Goal: Book appointment/travel/reservation

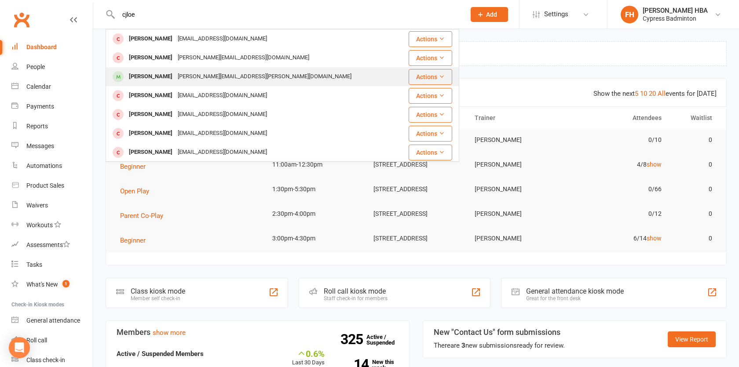
type input "cjloe"
click at [120, 83] on div at bounding box center [118, 76] width 16 height 15
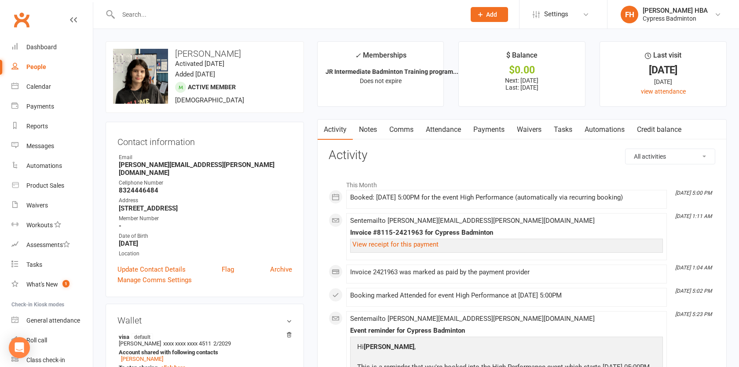
click at [439, 121] on link "Attendance" at bounding box center [443, 130] width 47 height 20
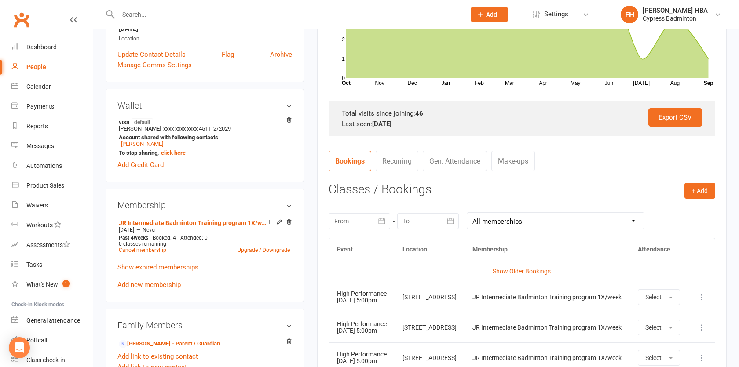
scroll to position [215, 0]
click at [701, 299] on icon at bounding box center [701, 296] width 9 height 9
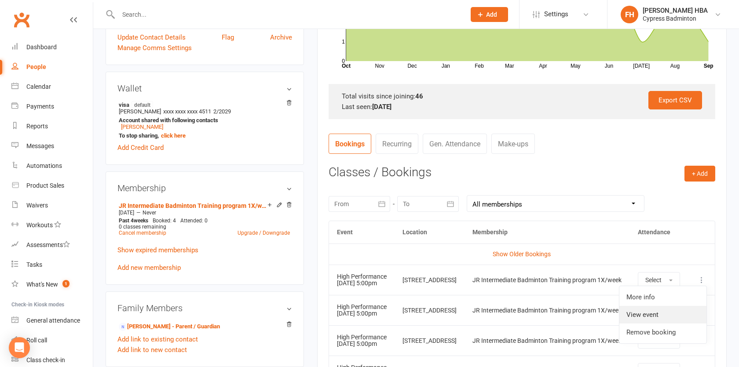
scroll to position [232, 0]
click at [661, 334] on link "Remove booking" at bounding box center [662, 333] width 87 height 18
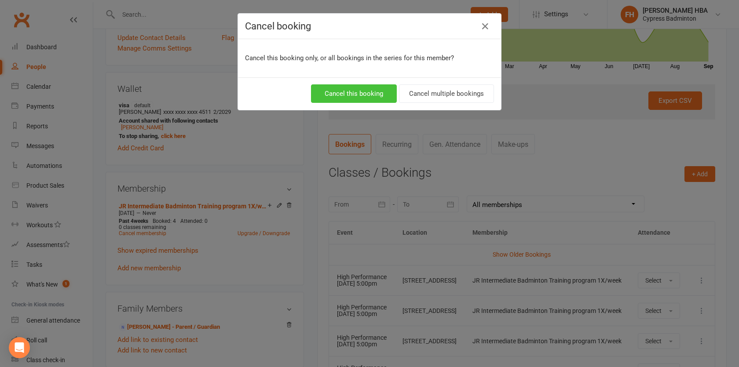
click at [340, 89] on button "Cancel this booking" at bounding box center [354, 93] width 86 height 18
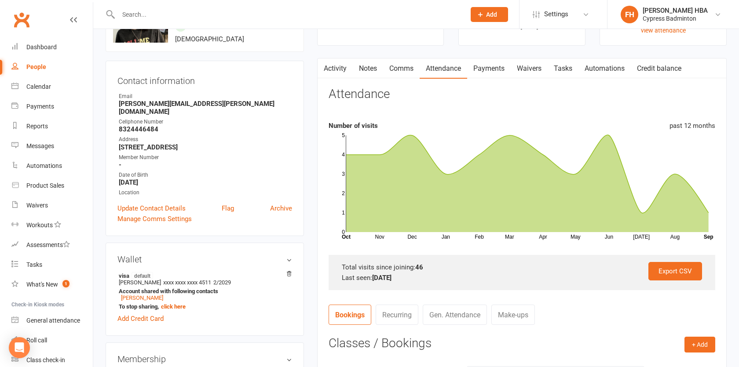
scroll to position [0, 0]
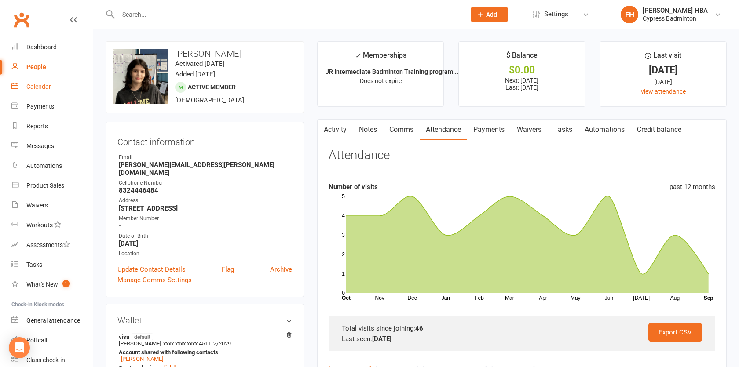
click at [64, 77] on link "Calendar" at bounding box center [51, 87] width 81 height 20
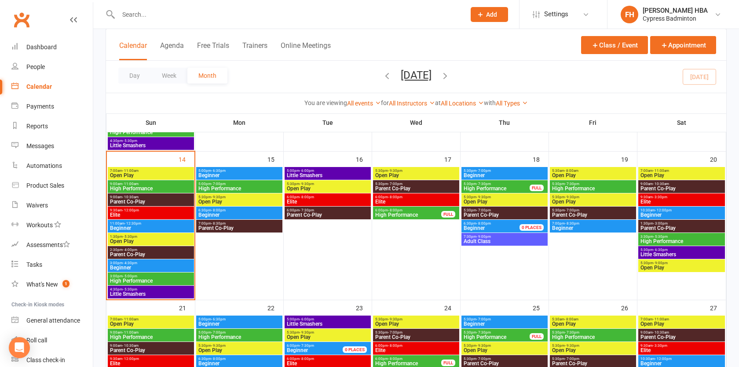
scroll to position [332, 0]
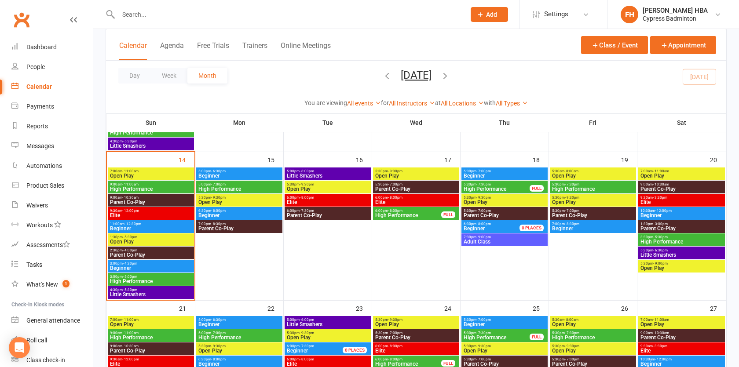
click at [221, 187] on span "High Performance" at bounding box center [239, 188] width 83 height 5
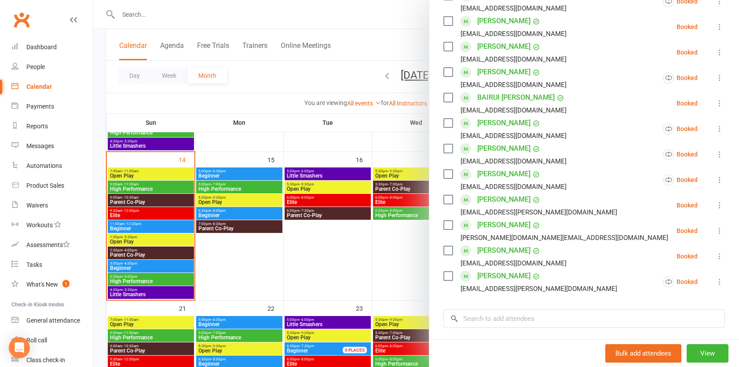
scroll to position [320, 0]
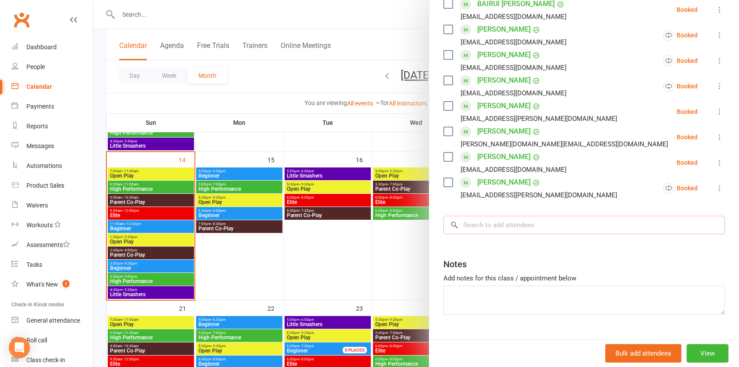
click at [519, 222] on input "search" at bounding box center [583, 225] width 281 height 18
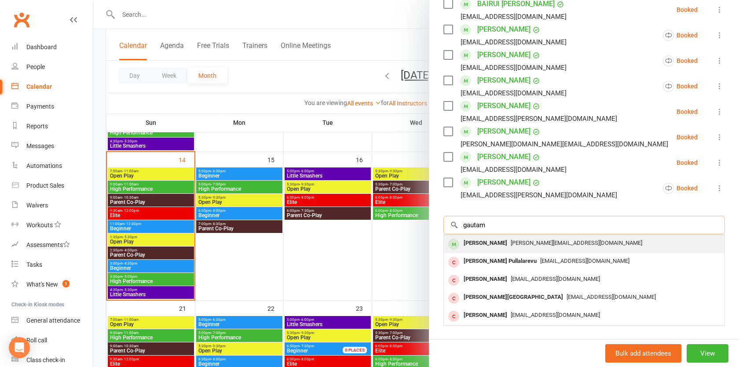
type input "gautam"
click at [534, 246] on span "[PERSON_NAME][EMAIL_ADDRESS][DOMAIN_NAME]" at bounding box center [576, 243] width 131 height 7
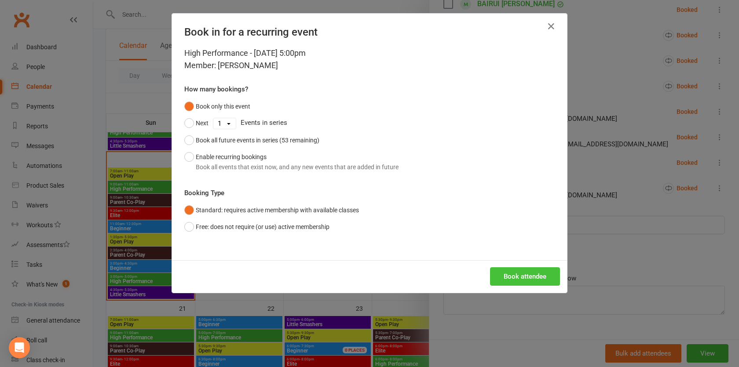
click at [518, 284] on button "Book attendee" at bounding box center [525, 276] width 70 height 18
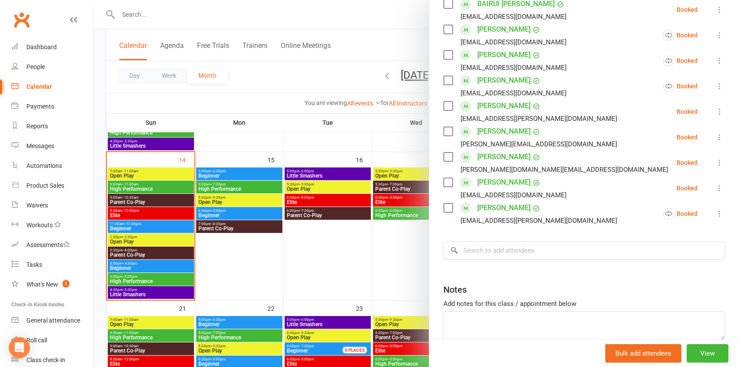
click at [248, 286] on div at bounding box center [416, 183] width 646 height 367
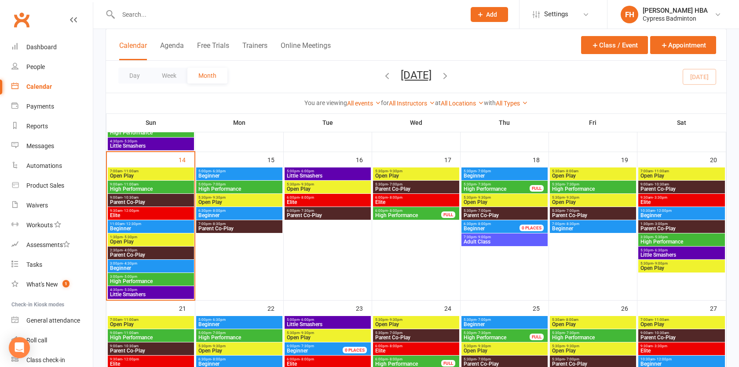
click at [151, 186] on span "High Performance" at bounding box center [150, 188] width 83 height 5
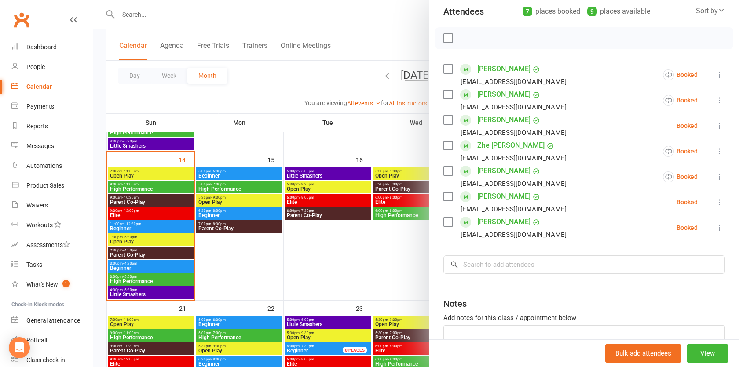
scroll to position [102, 0]
click at [241, 271] on div at bounding box center [416, 183] width 646 height 367
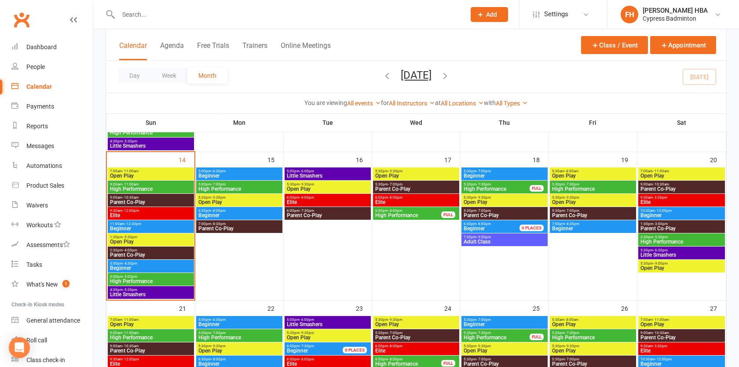
click at [123, 227] on span "Beginner" at bounding box center [150, 228] width 83 height 5
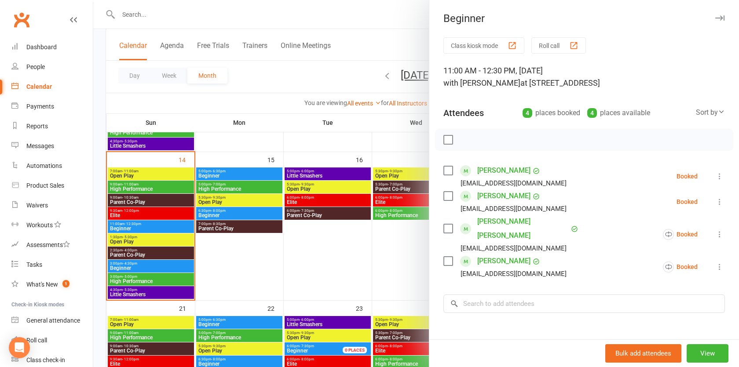
click at [123, 227] on div at bounding box center [416, 183] width 646 height 367
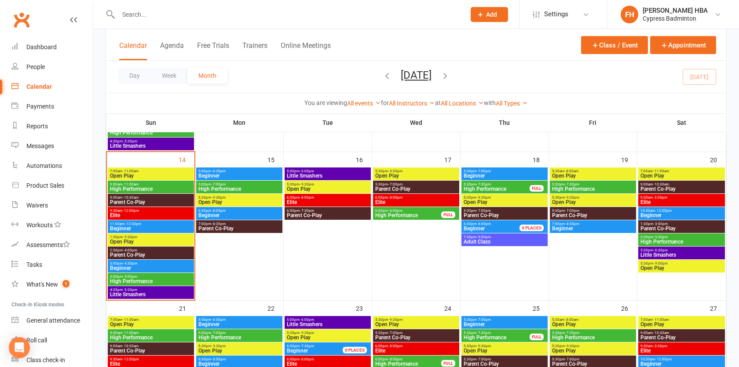
click at [117, 266] on span "Beginner" at bounding box center [150, 268] width 83 height 5
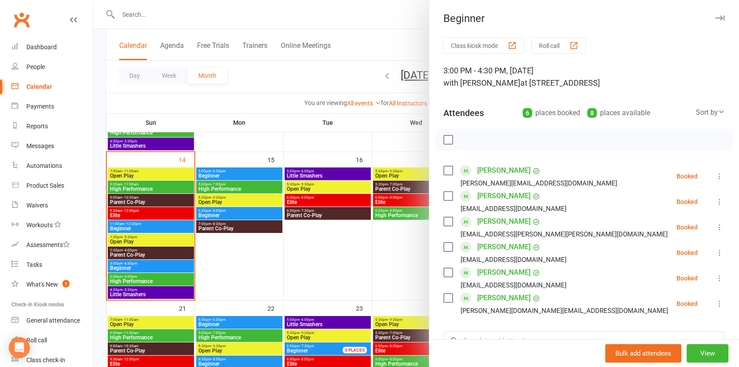
click at [718, 250] on icon at bounding box center [719, 252] width 9 height 9
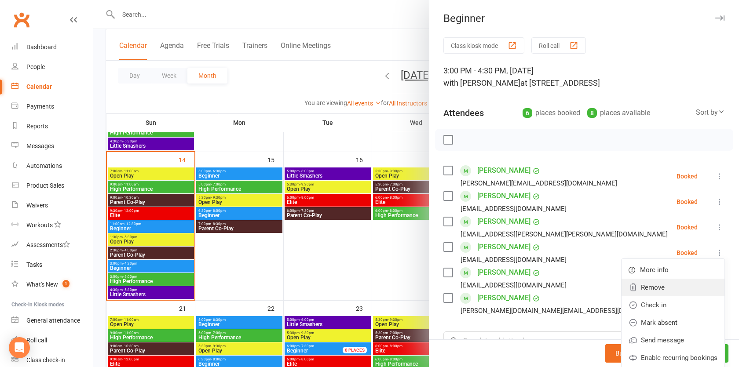
click at [674, 293] on link "Remove" at bounding box center [672, 288] width 103 height 18
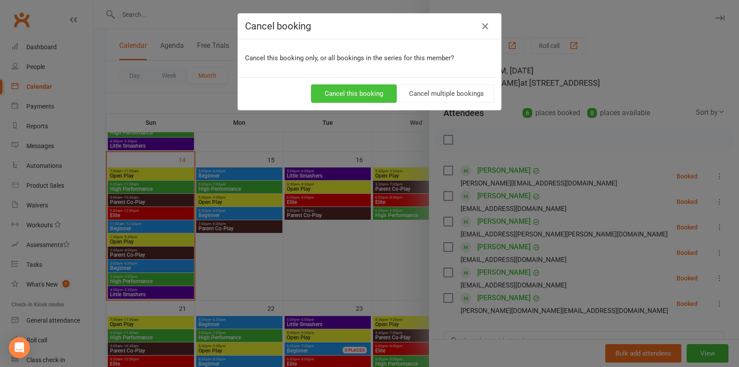
click at [372, 91] on button "Cancel this booking" at bounding box center [354, 93] width 86 height 18
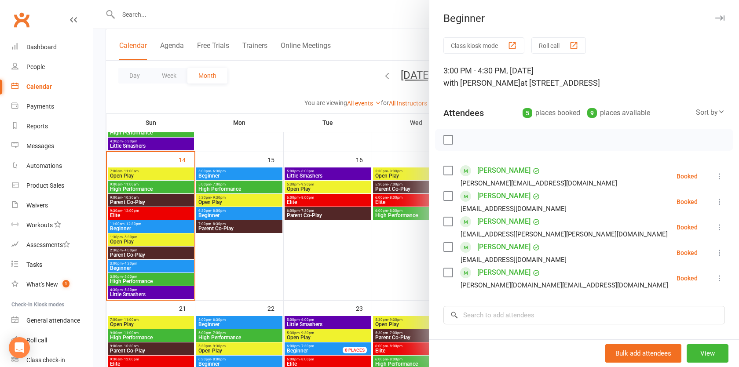
click at [319, 292] on div at bounding box center [416, 183] width 646 height 367
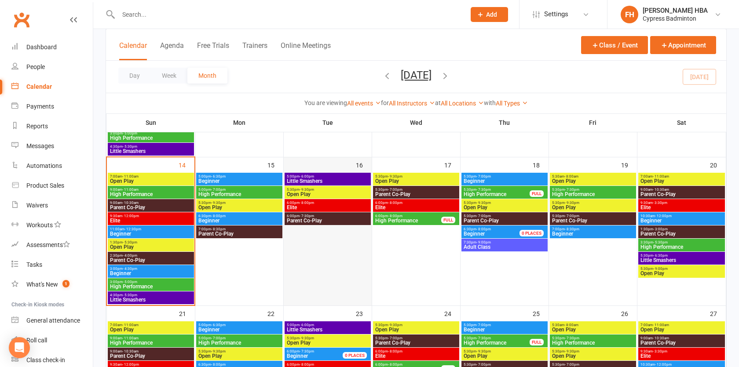
scroll to position [330, 0]
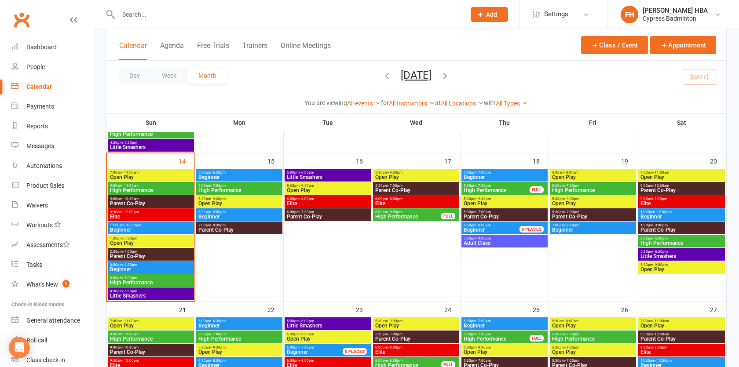
click at [491, 175] on span "Beginner" at bounding box center [504, 177] width 83 height 5
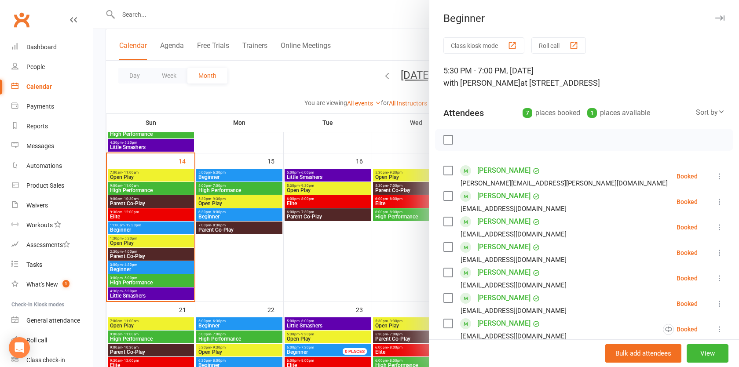
click at [399, 147] on div at bounding box center [416, 183] width 646 height 367
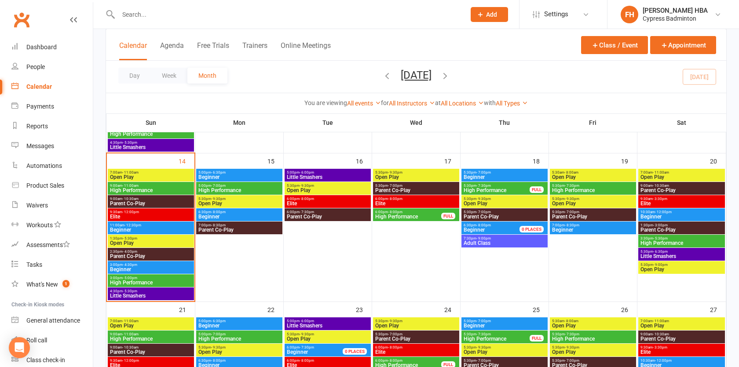
click at [472, 173] on span "5:30pm - 7:00pm" at bounding box center [504, 173] width 83 height 4
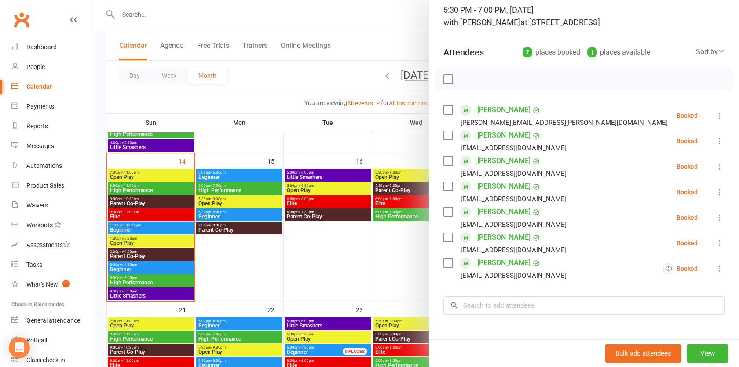
scroll to position [161, 0]
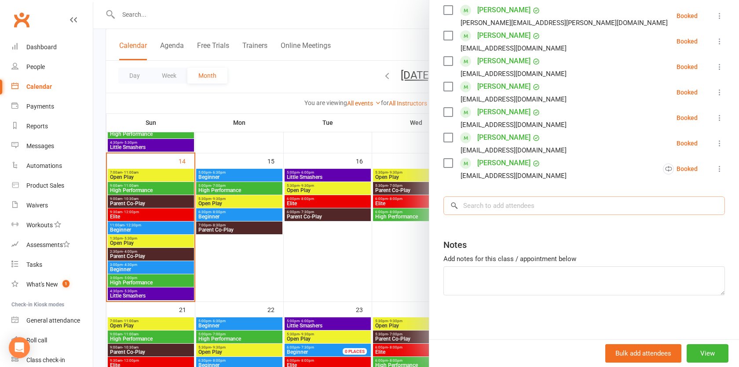
click at [482, 205] on input "search" at bounding box center [583, 206] width 281 height 18
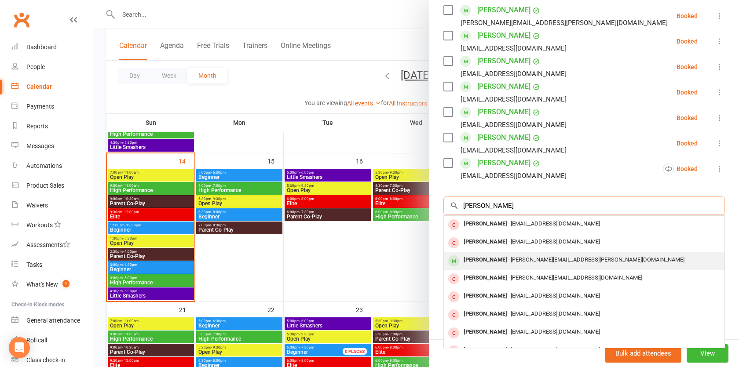
type input "[PERSON_NAME]"
click at [486, 258] on div "[PERSON_NAME]" at bounding box center [485, 260] width 51 height 13
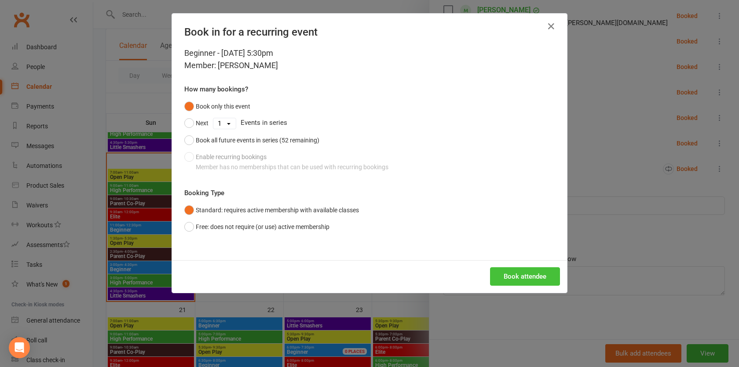
click at [501, 282] on button "Book attendee" at bounding box center [525, 276] width 70 height 18
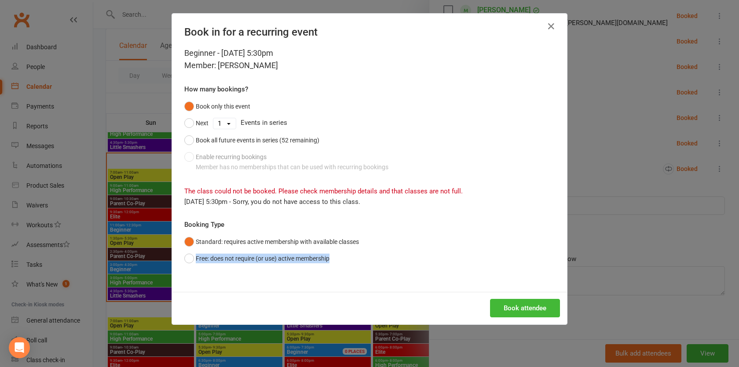
click at [611, 254] on div "Book in for a recurring event Beginner - [DATE] 5:30pm Member: [PERSON_NAME] Ho…" at bounding box center [369, 183] width 739 height 367
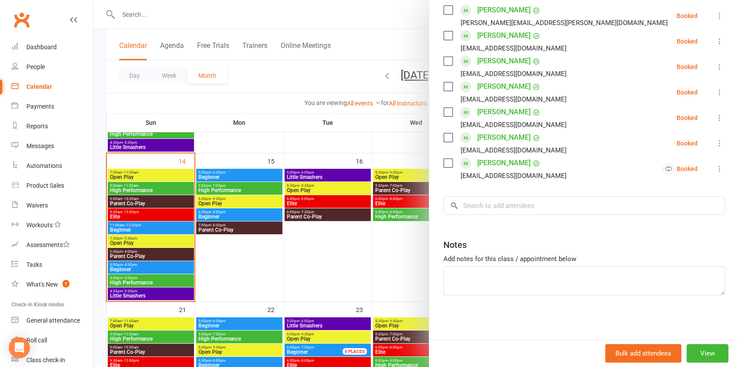
click at [437, 228] on div "Class kiosk mode Roll call 5:30 PM - 7:00 PM, [DATE] with [PERSON_NAME] at [STR…" at bounding box center [584, 108] width 310 height 463
click at [405, 223] on div at bounding box center [416, 183] width 646 height 367
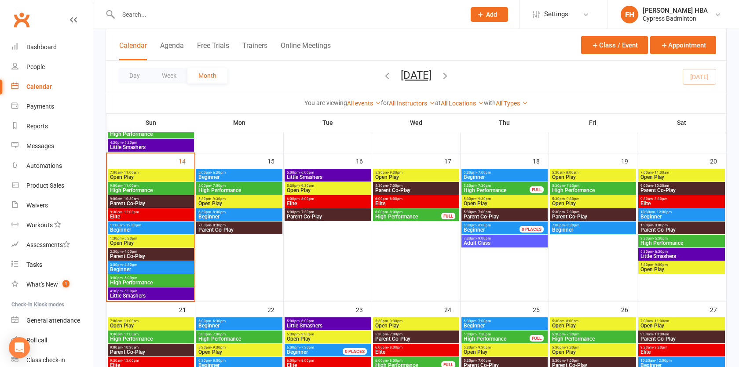
click at [487, 185] on span "- 7:30pm" at bounding box center [483, 186] width 15 height 4
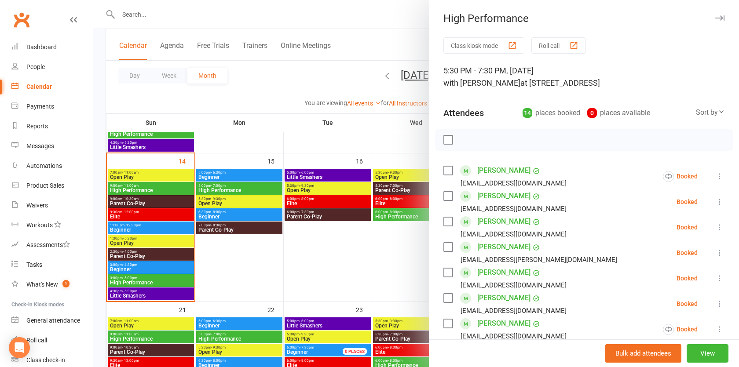
click at [288, 179] on div at bounding box center [416, 183] width 646 height 367
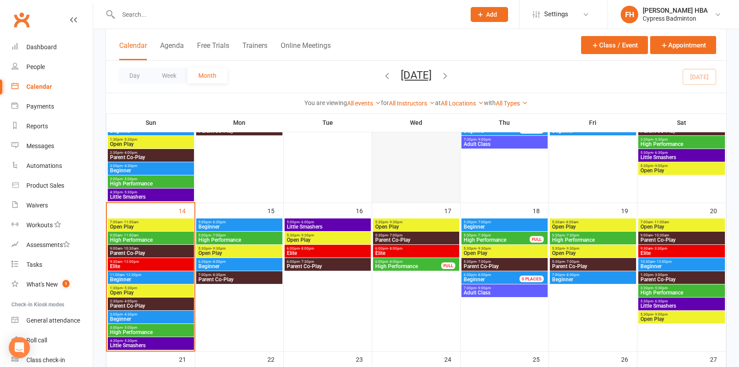
scroll to position [274, 0]
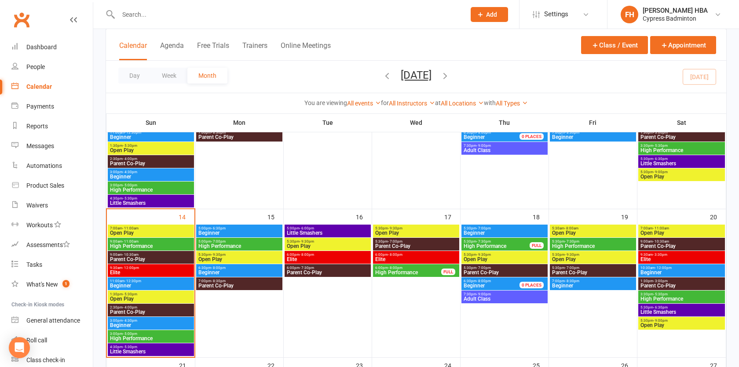
click at [382, 274] on span "High Performance" at bounding box center [408, 272] width 67 height 5
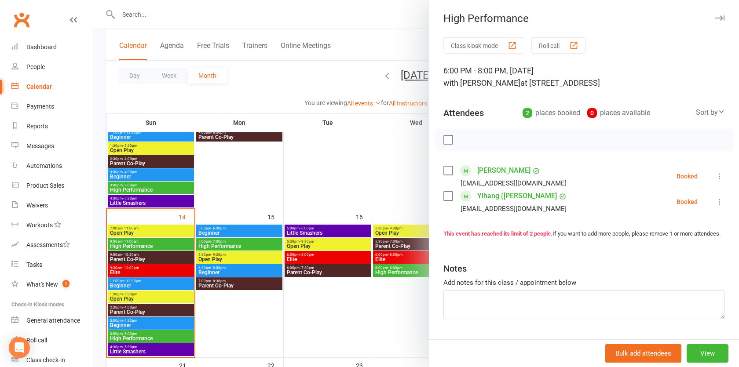
click at [375, 267] on div at bounding box center [416, 183] width 646 height 367
